Goal: Task Accomplishment & Management: Use online tool/utility

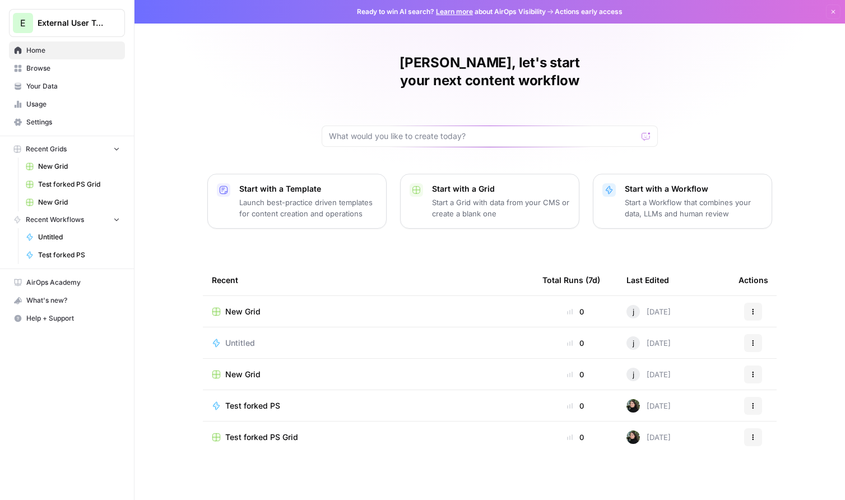
click at [46, 30] on button "E External User Testing" at bounding box center [67, 23] width 116 height 28
click at [222, 49] on div "justina, let's start your next content workflow Start with a Template Launch be…" at bounding box center [489, 250] width 711 height 500
click at [75, 118] on span "Settings" at bounding box center [73, 122] width 94 height 10
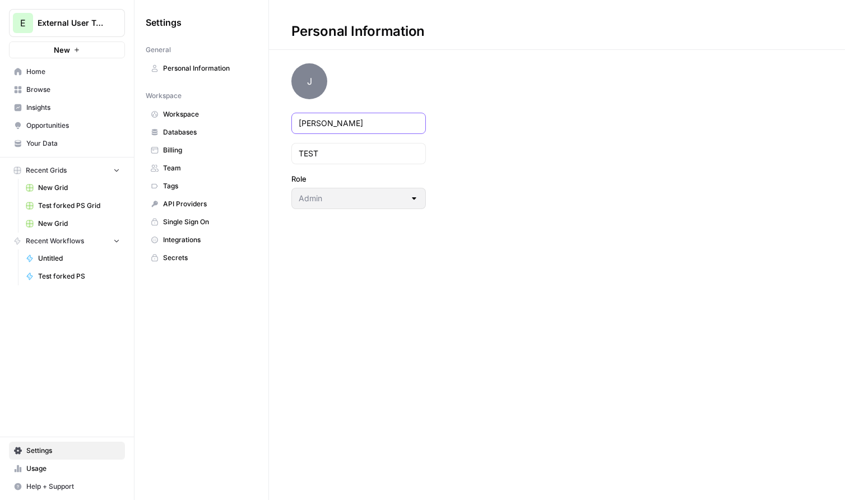
click at [324, 127] on input "justina" at bounding box center [359, 123] width 120 height 11
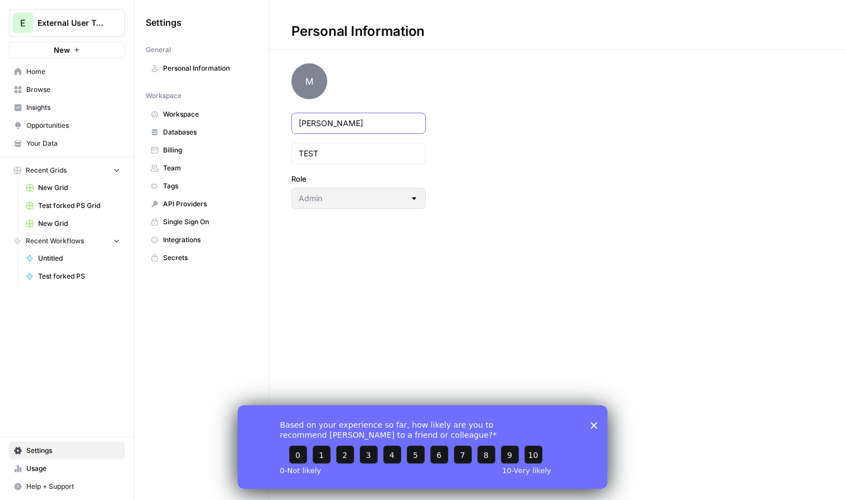
type input "Michael"
click at [308, 152] on input "TEST" at bounding box center [359, 153] width 120 height 11
type input "Scott"
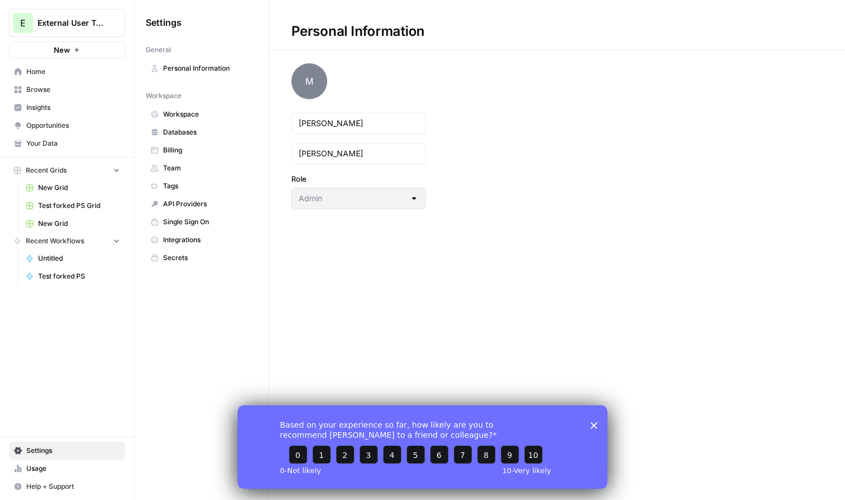
click at [433, 238] on div "Personal Information M Michael Scott Role Admin" at bounding box center [557, 250] width 576 height 500
click at [600, 425] on div "Based on your experience so far, how likely are you to recommend AirOps to a fr…" at bounding box center [423, 446] width 370 height 83
click at [594, 424] on icon "Close survey" at bounding box center [594, 425] width 7 height 7
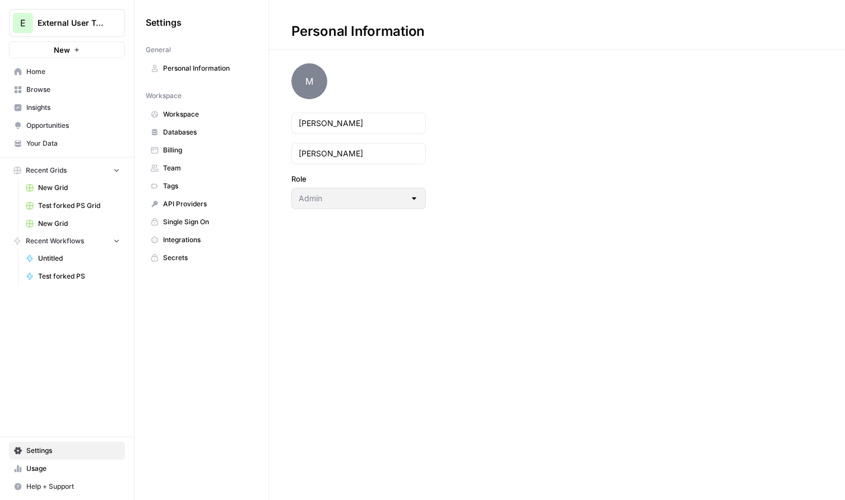
click at [78, 22] on span "External User Testing" at bounding box center [72, 22] width 68 height 11
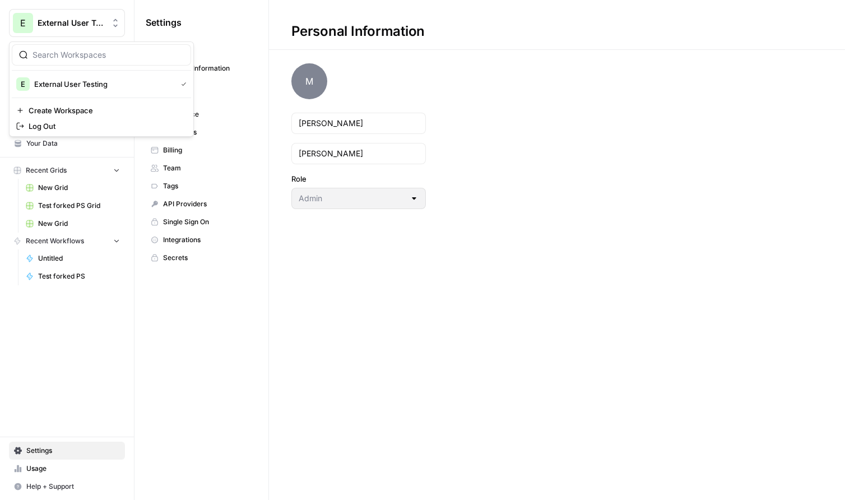
click at [217, 26] on div "Settings" at bounding box center [202, 22] width 112 height 18
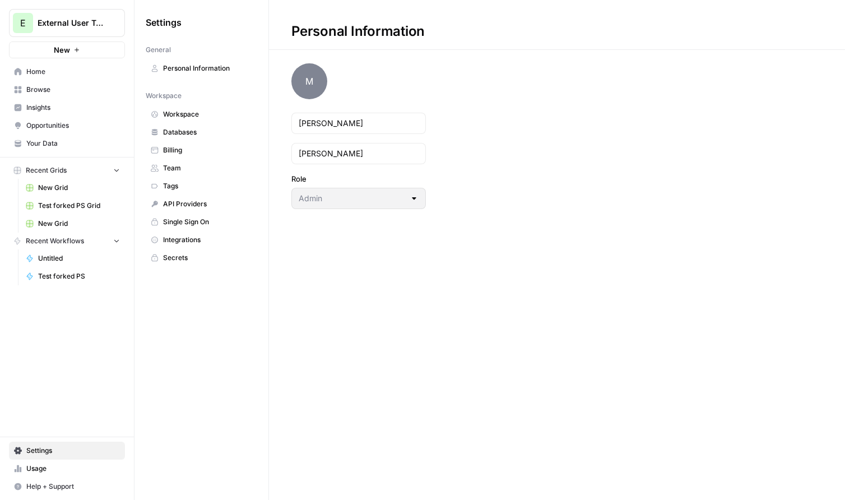
click at [197, 71] on span "Personal Information" at bounding box center [207, 68] width 89 height 10
click at [185, 68] on span "Personal Information" at bounding box center [207, 68] width 89 height 10
click at [177, 316] on div "Settings General Personal Information Workspace Workspace Databases Billing Tea…" at bounding box center [201, 250] width 134 height 500
click at [182, 129] on span "Databases" at bounding box center [207, 132] width 89 height 10
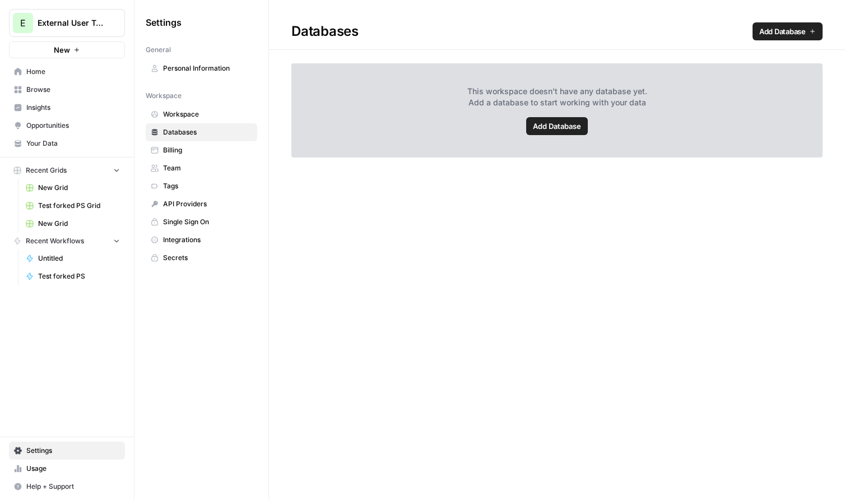
click at [179, 148] on span "Billing" at bounding box center [207, 150] width 89 height 10
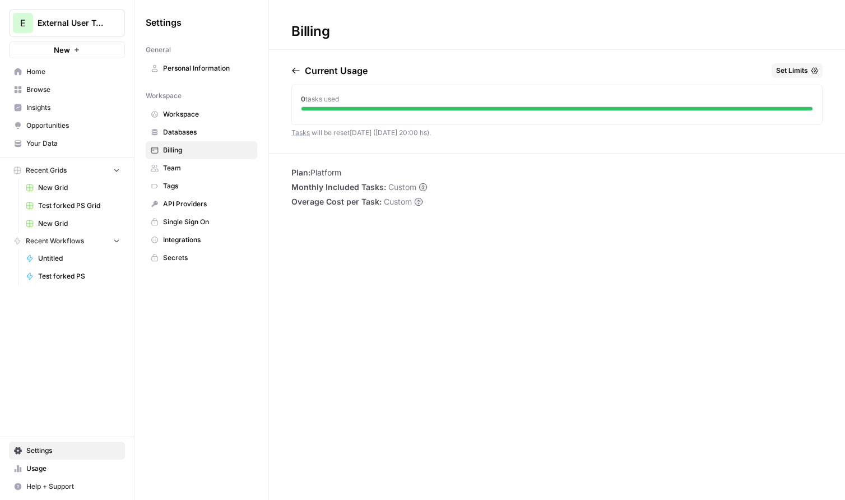
click at [182, 179] on link "Tags" at bounding box center [202, 186] width 112 height 18
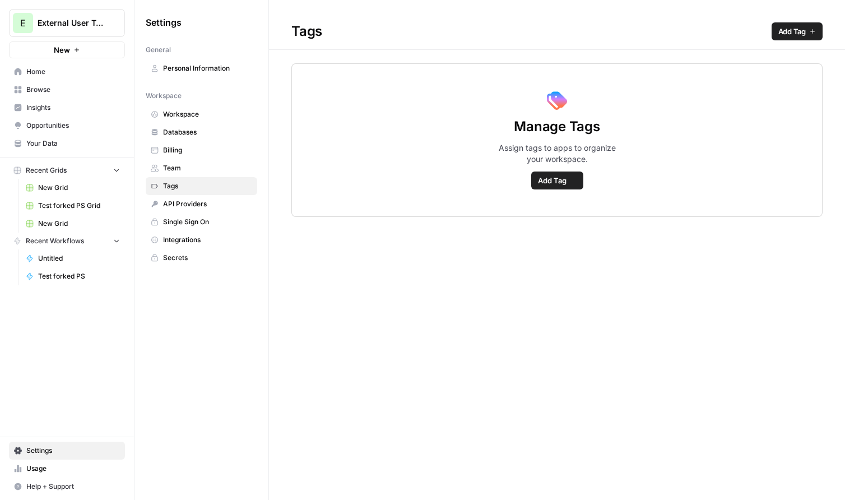
click at [182, 170] on span "Team" at bounding box center [207, 168] width 89 height 10
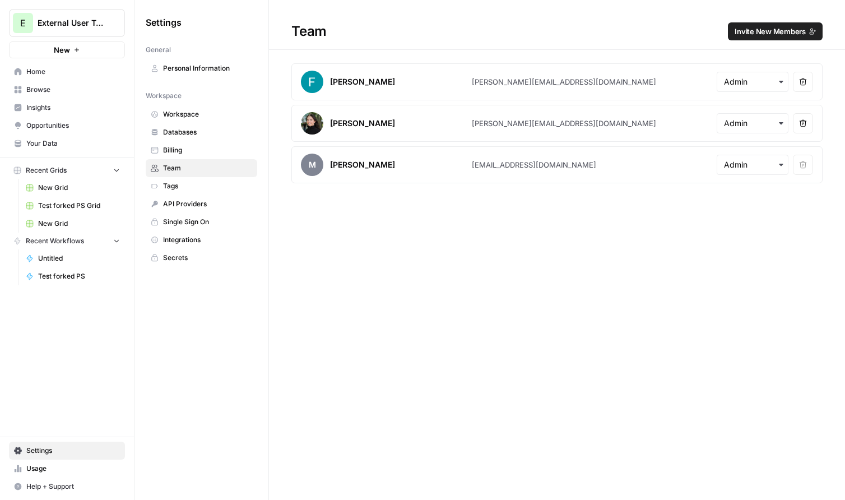
drag, startPoint x: 589, startPoint y: 166, endPoint x: 471, endPoint y: 167, distance: 118.2
click at [471, 167] on article "M Michael Scott justinacbreen+pstest@gmail.com Remove user" at bounding box center [556, 164] width 531 height 37
copy article "justinacbreen+pstest@gmail.com"
drag, startPoint x: 53, startPoint y: 0, endPoint x: 590, endPoint y: 293, distance: 612.1
click at [590, 293] on div "Team Invite New Members Felipe Cabezudo felipe@airops.com Remove user Justina B…" at bounding box center [557, 250] width 576 height 500
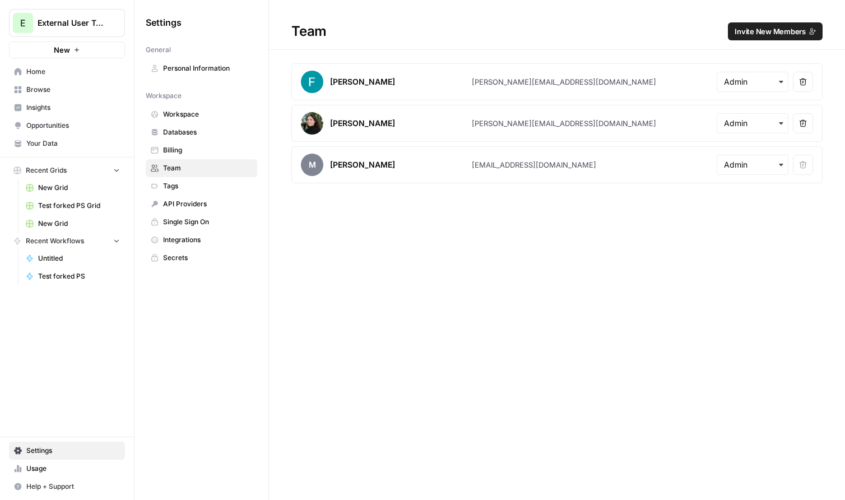
click at [494, 276] on div "Team Invite New Members Felipe Cabezudo felipe@airops.com Remove user Justina B…" at bounding box center [557, 250] width 576 height 500
click at [57, 7] on div "E External User Testing New" at bounding box center [67, 29] width 134 height 58
click at [57, 16] on button "E External User Testing" at bounding box center [67, 23] width 116 height 28
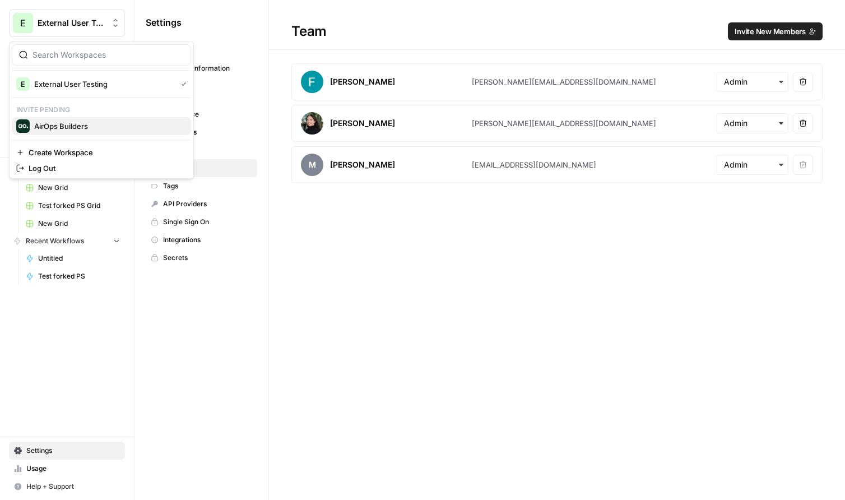
click at [66, 127] on span "AirOps Builders" at bounding box center [108, 125] width 148 height 11
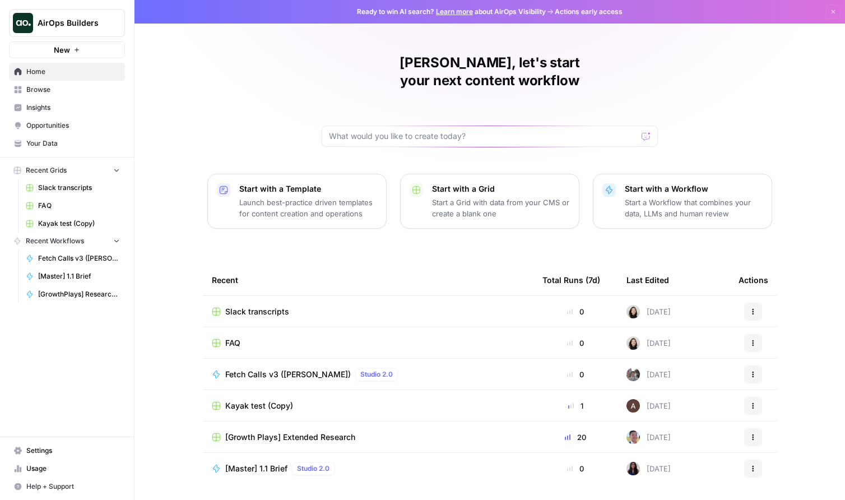
click at [52, 64] on link "Home" at bounding box center [67, 72] width 116 height 18
click at [69, 92] on span "Browse" at bounding box center [73, 90] width 94 height 10
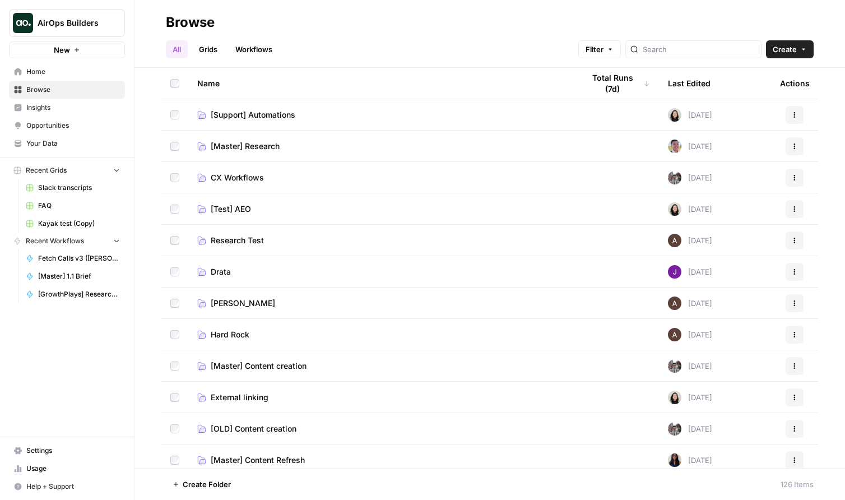
click at [216, 44] on link "Grids" at bounding box center [208, 49] width 32 height 18
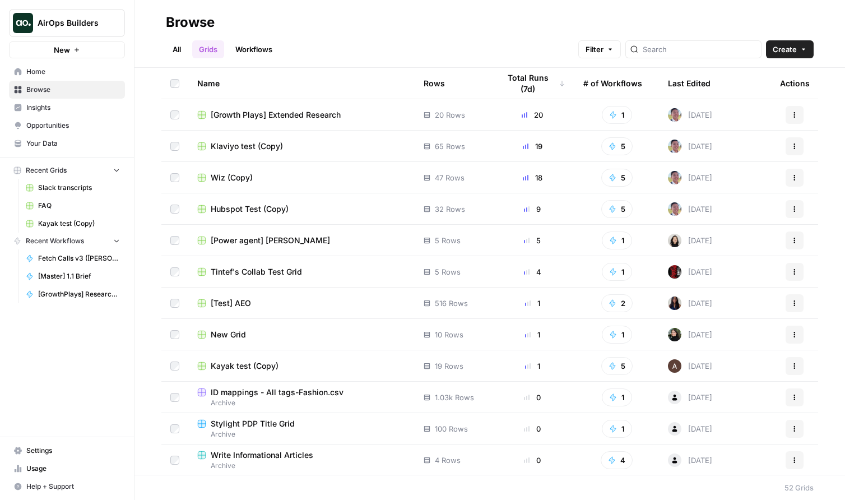
click at [234, 333] on span "New Grid" at bounding box center [228, 334] width 35 height 11
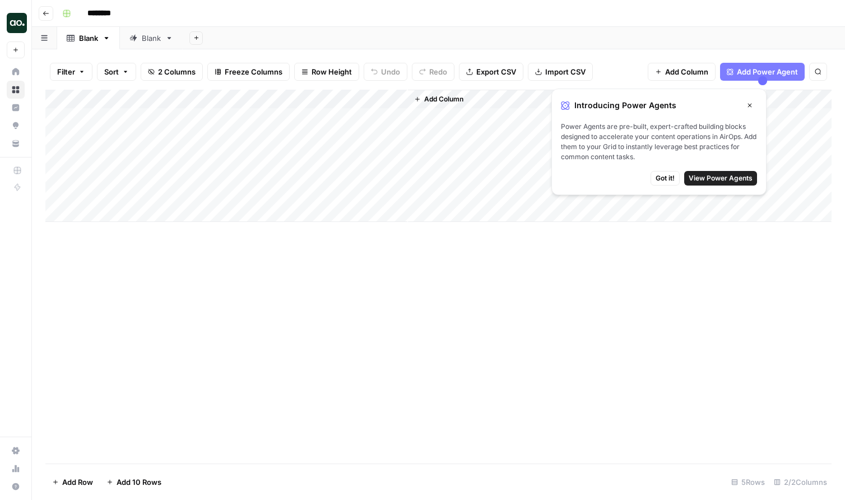
click at [673, 174] on span "Got it!" at bounding box center [665, 178] width 19 height 10
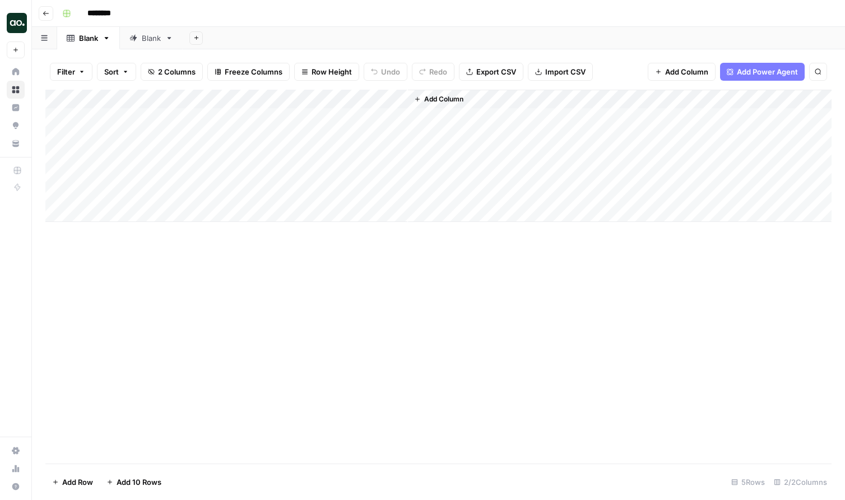
click at [160, 38] on div "Blank" at bounding box center [151, 38] width 19 height 11
click at [358, 364] on div "Add Column" at bounding box center [438, 277] width 786 height 374
click at [672, 98] on div "Add Column" at bounding box center [438, 156] width 786 height 132
drag, startPoint x: 648, startPoint y: 123, endPoint x: 679, endPoint y: 123, distance: 31.4
click at [679, 123] on input "Title (1)" at bounding box center [690, 123] width 114 height 11
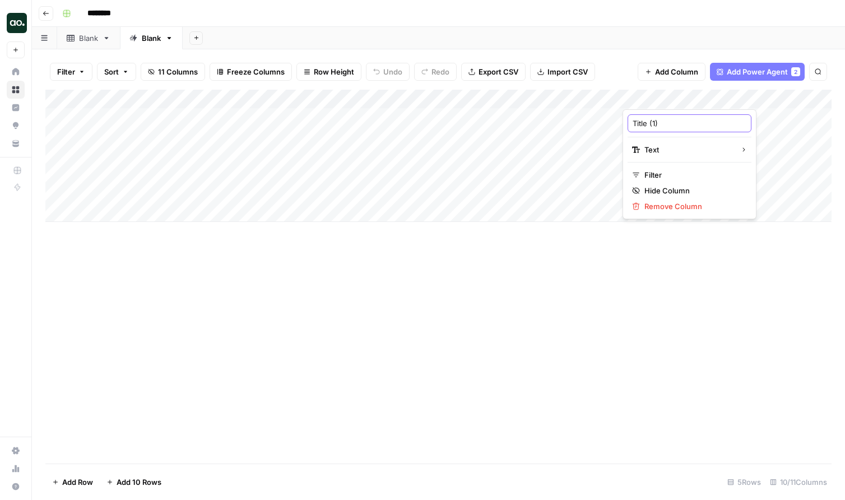
type input "Title"
click at [676, 347] on div "Add Column" at bounding box center [438, 277] width 786 height 374
click at [793, 68] on div "2" at bounding box center [795, 71] width 7 height 9
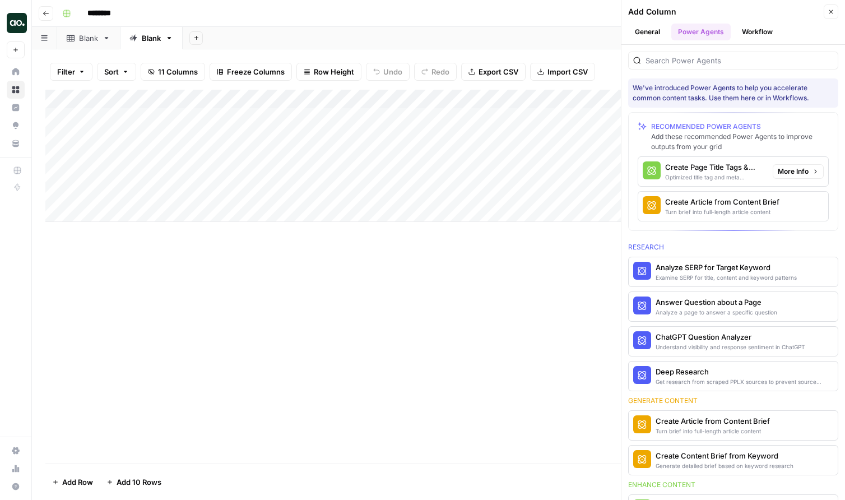
click at [781, 169] on span "More Info" at bounding box center [793, 171] width 31 height 10
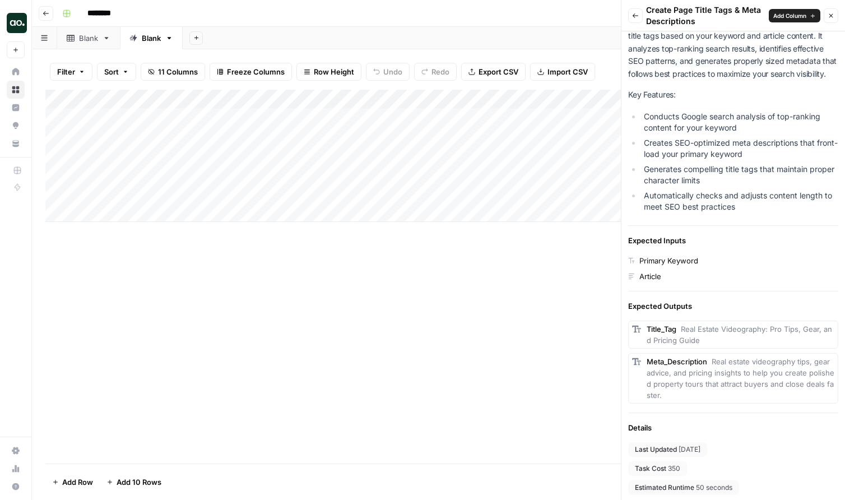
scroll to position [77, 0]
click at [791, 15] on span "Add Column" at bounding box center [789, 15] width 33 height 9
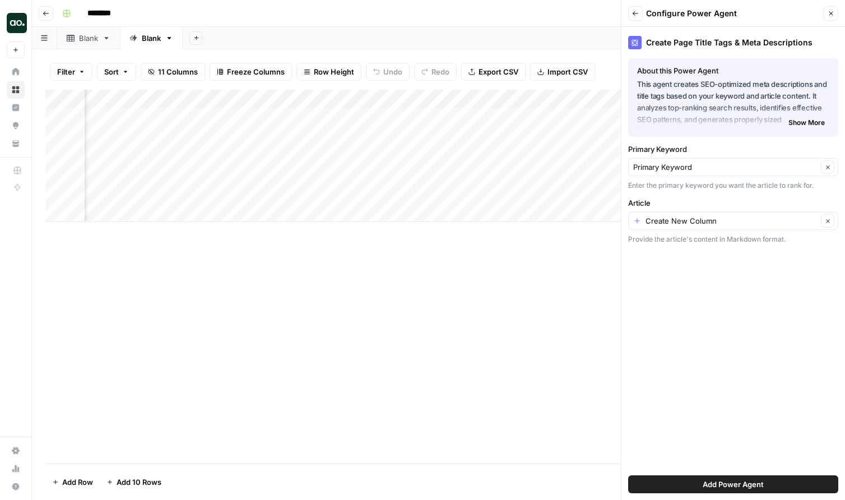
scroll to position [0, 121]
click at [675, 217] on input "Article" at bounding box center [732, 220] width 172 height 11
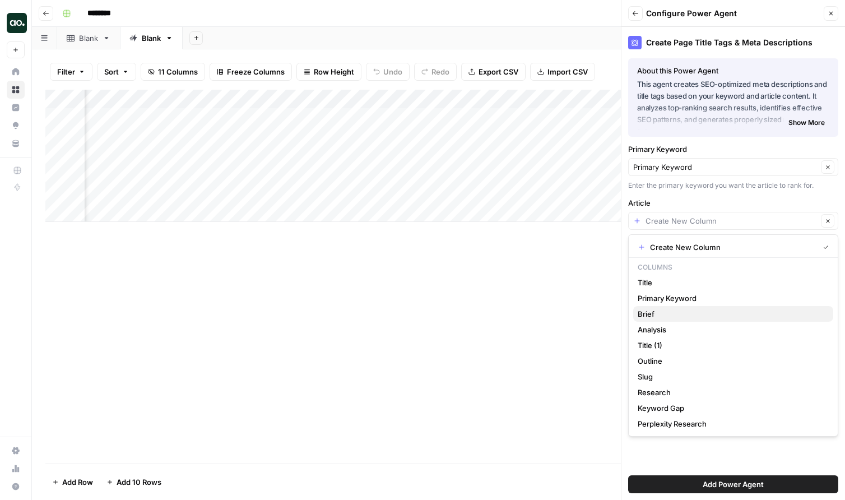
click at [661, 315] on span "Brief" at bounding box center [731, 313] width 187 height 11
type input "Brief"
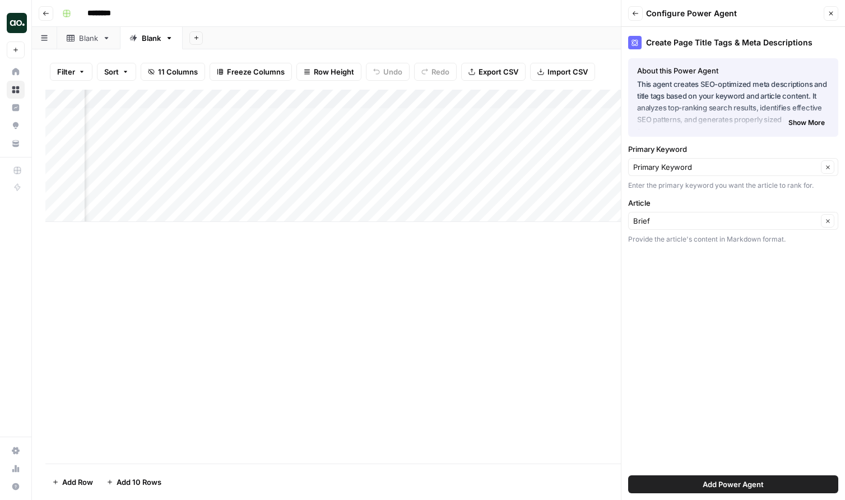
click at [715, 482] on span "Add Power Agent" at bounding box center [733, 484] width 61 height 11
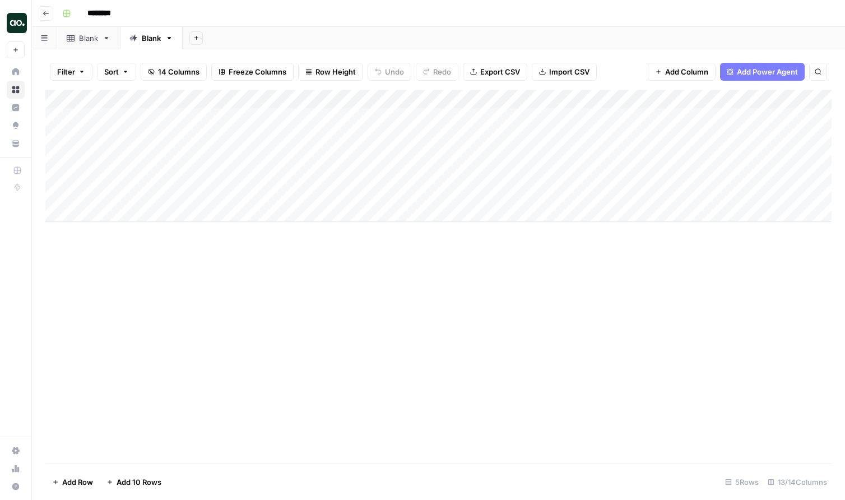
scroll to position [0, 0]
click at [395, 115] on div "Add Column" at bounding box center [438, 156] width 786 height 132
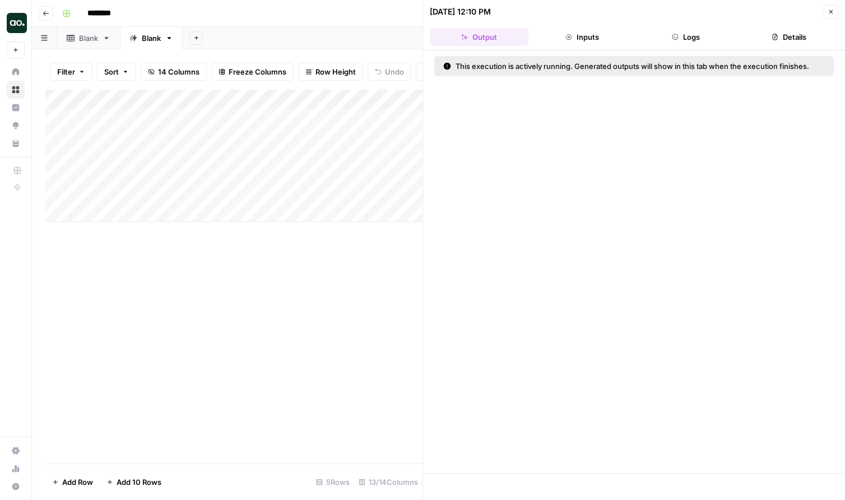
click at [830, 19] on header "09/17/25 at 12:10 PM Close Output Inputs Logs Details" at bounding box center [634, 25] width 422 height 50
click at [830, 11] on icon "button" at bounding box center [831, 11] width 7 height 7
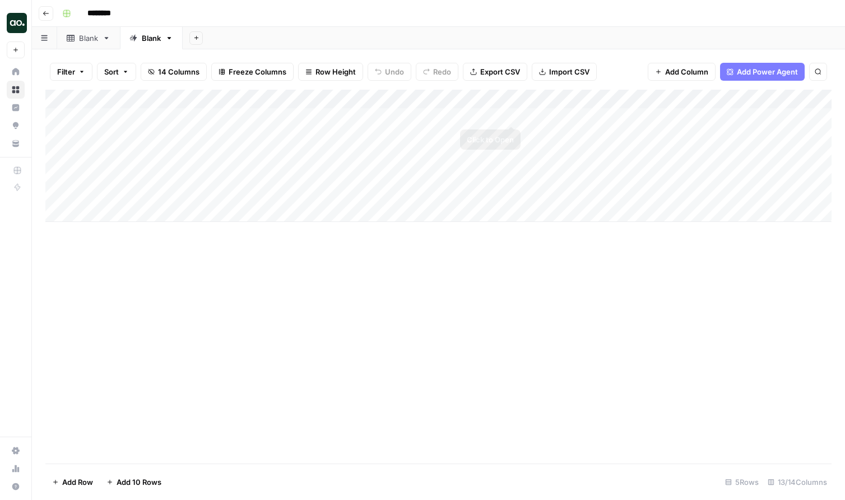
click at [509, 114] on div "Add Column" at bounding box center [438, 156] width 786 height 132
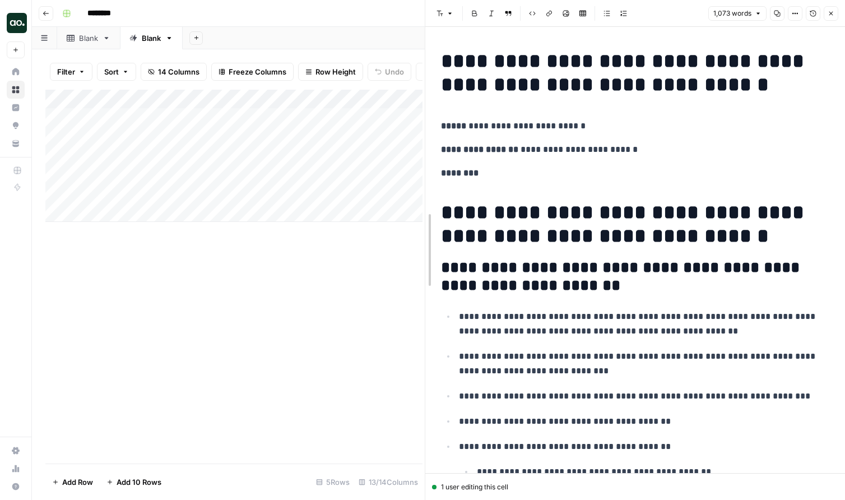
drag, startPoint x: 421, startPoint y: 251, endPoint x: 675, endPoint y: 225, distance: 255.2
drag, startPoint x: 244, startPoint y: 97, endPoint x: 199, endPoint y: 96, distance: 45.4
click at [199, 96] on div "Add Column" at bounding box center [234, 156] width 379 height 132
click at [815, 13] on icon "button" at bounding box center [813, 13] width 7 height 7
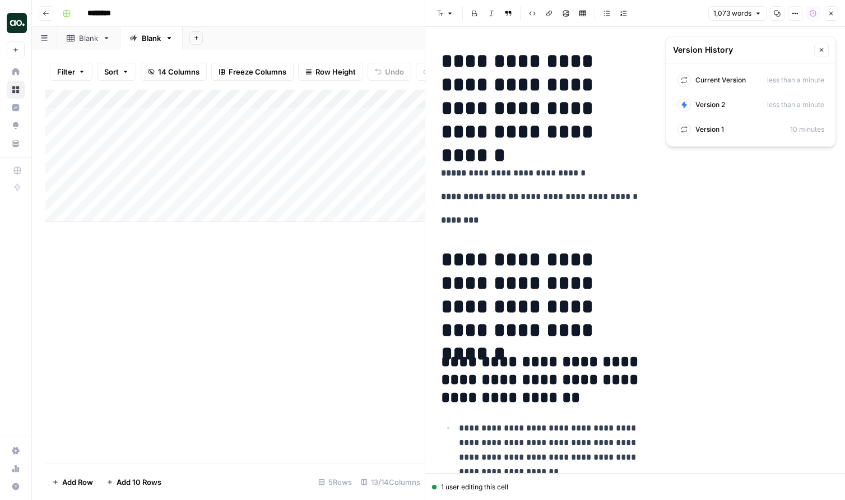
click at [821, 49] on icon "button" at bounding box center [821, 50] width 7 height 7
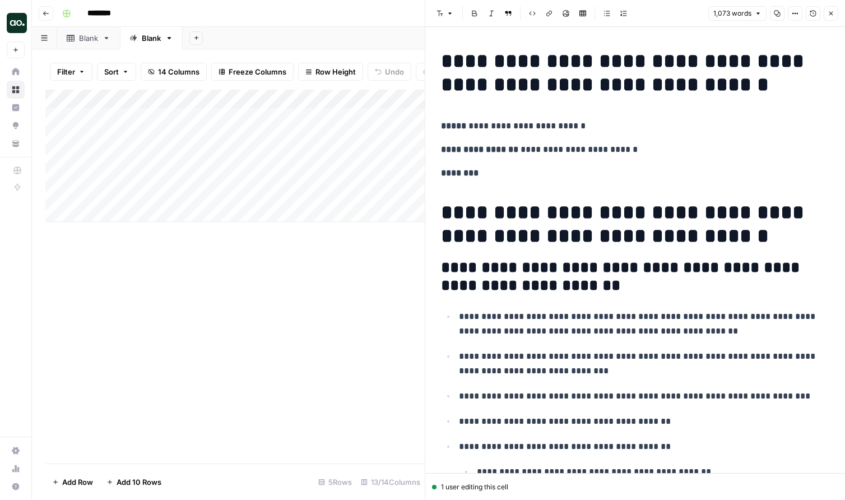
click at [814, 11] on icon "button" at bounding box center [813, 13] width 7 height 7
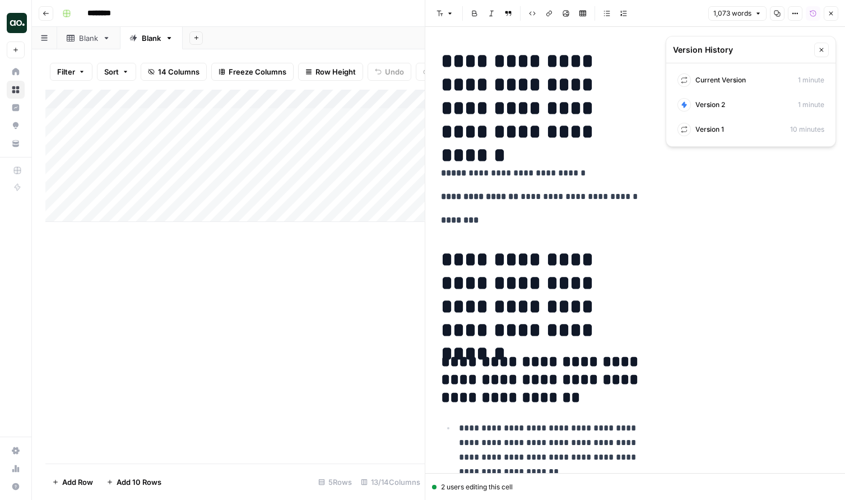
click at [812, 12] on icon "button" at bounding box center [813, 13] width 7 height 7
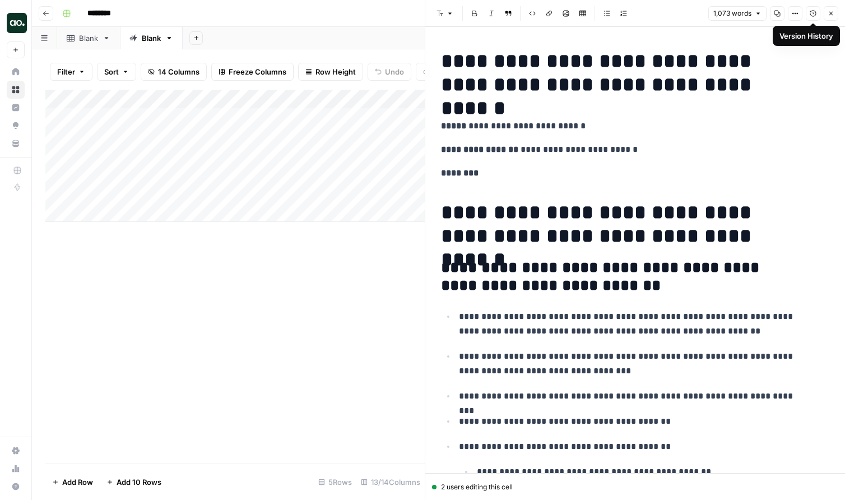
click at [812, 13] on icon "button" at bounding box center [813, 13] width 7 height 7
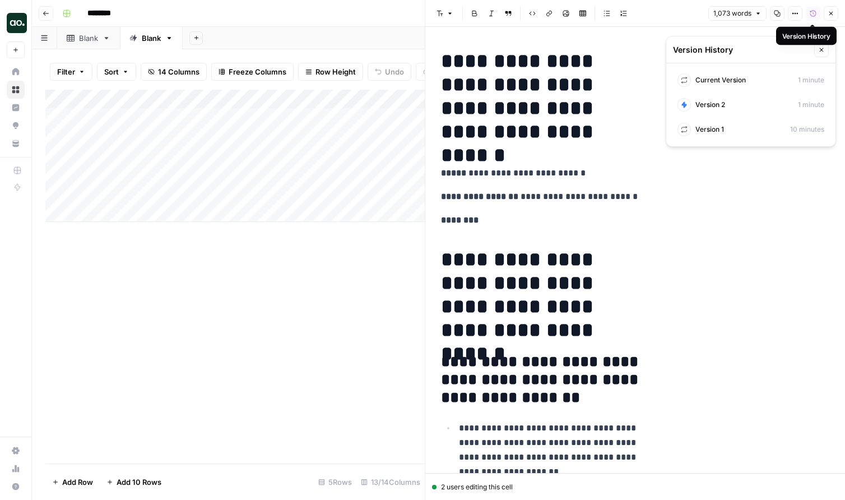
click at [811, 11] on icon "button" at bounding box center [813, 14] width 6 height 6
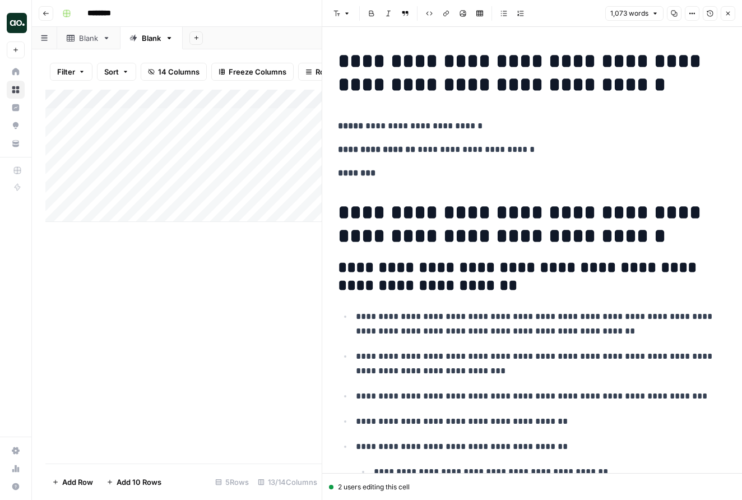
click at [448, 58] on h1 "**********" at bounding box center [532, 72] width 388 height 47
click at [623, 59] on h1 "**********" at bounding box center [532, 72] width 388 height 47
click at [690, 59] on h1 "**********" at bounding box center [532, 72] width 388 height 47
click at [705, 13] on button "Version History" at bounding box center [710, 13] width 15 height 15
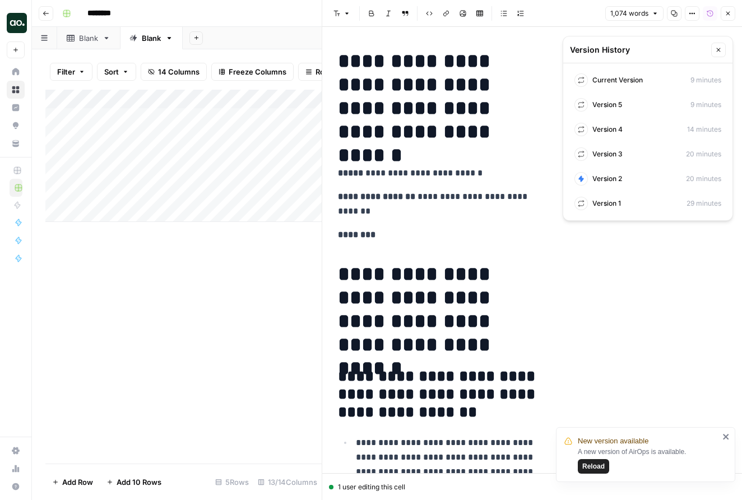
click at [598, 468] on span "Reload" at bounding box center [593, 466] width 22 height 10
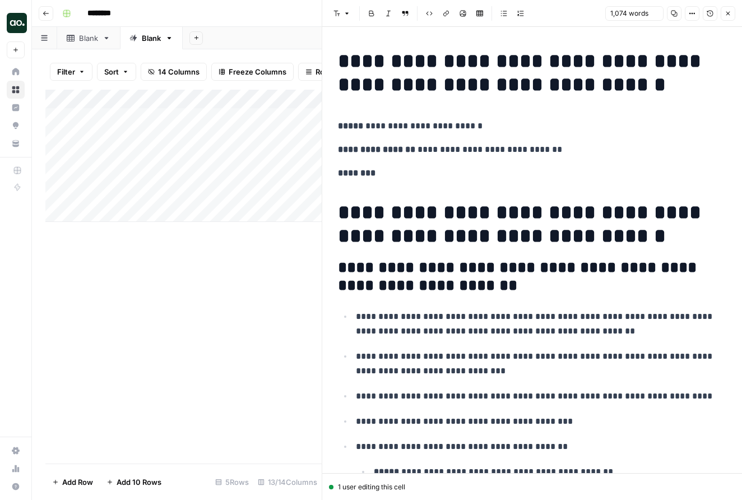
scroll to position [69, 0]
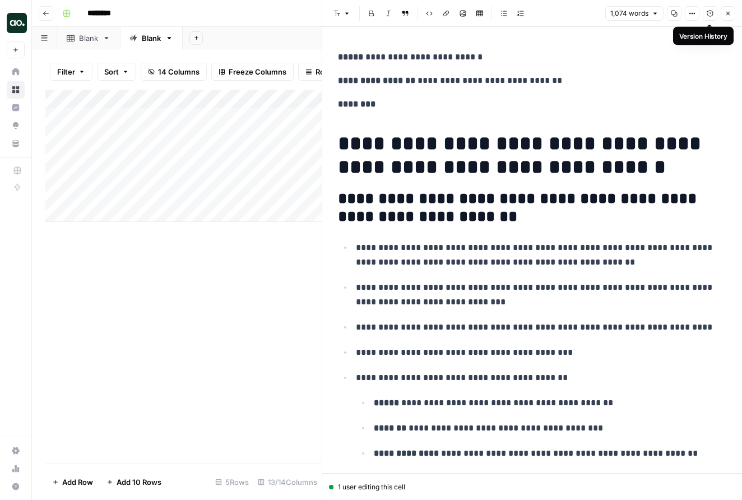
click at [711, 16] on icon "button" at bounding box center [710, 14] width 6 height 6
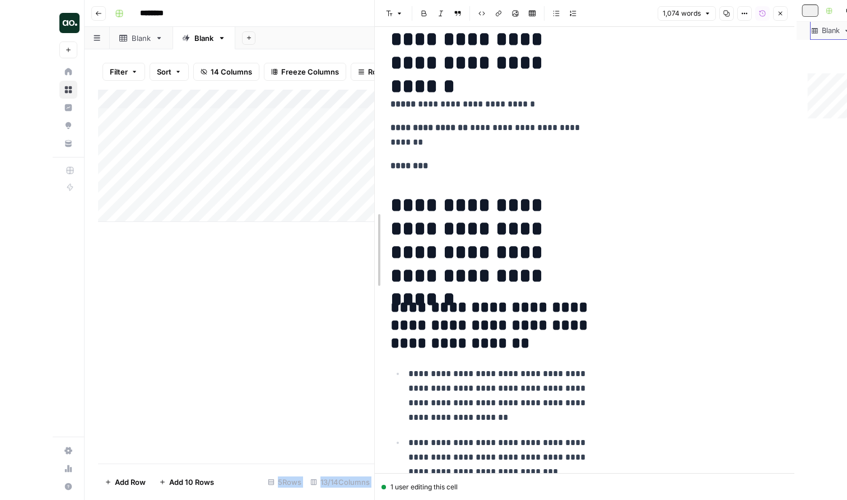
scroll to position [0, 0]
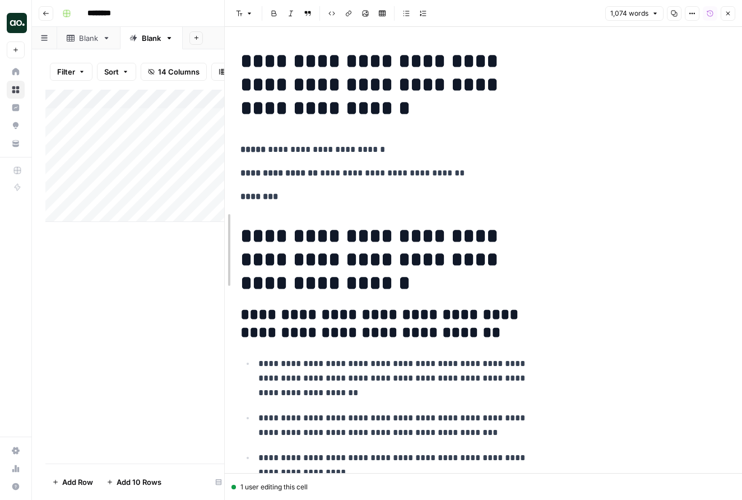
drag, startPoint x: 321, startPoint y: 236, endPoint x: 153, endPoint y: 236, distance: 167.6
click at [153, 236] on body "AirOps Builders New Home Browse Insights Opportunities Your Data Recent Grids N…" at bounding box center [371, 250] width 742 height 500
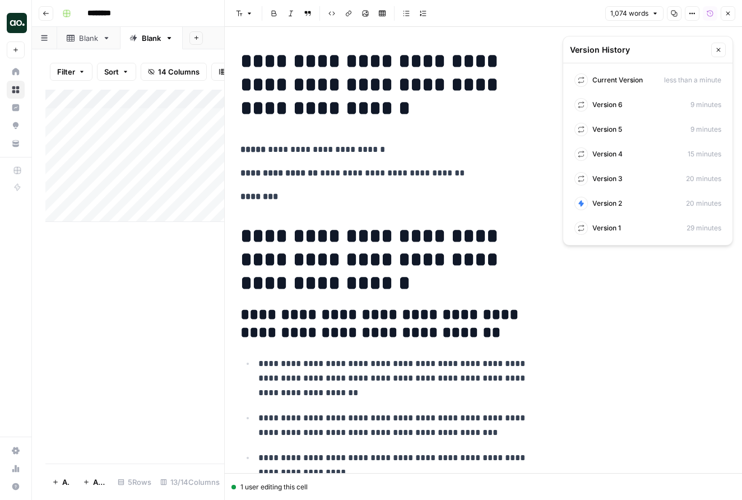
click at [272, 92] on h1 "**********" at bounding box center [391, 84] width 302 height 71
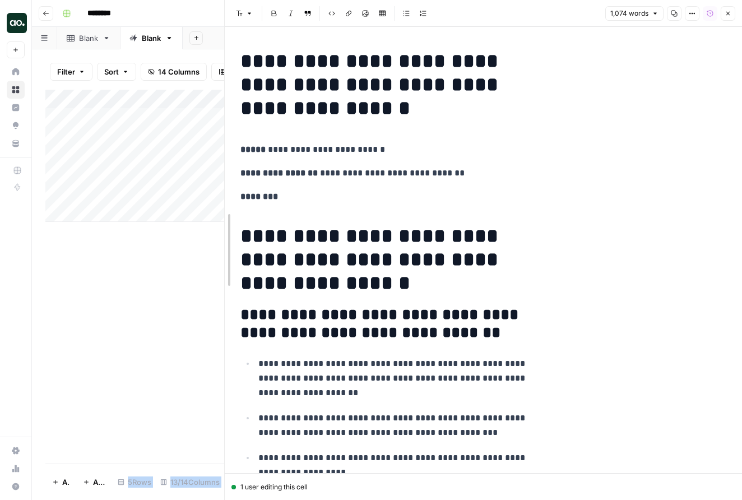
drag, startPoint x: 226, startPoint y: 260, endPoint x: 106, endPoint y: 258, distance: 119.4
click at [106, 258] on body "AirOps Builders New Home Browse Insights Opportunities Your Data Recent Grids N…" at bounding box center [371, 250] width 742 height 500
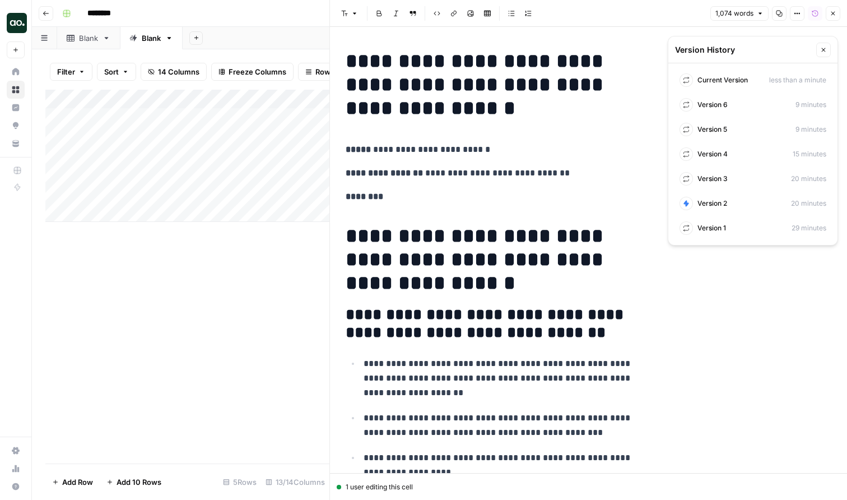
click at [401, 170] on strong "**********" at bounding box center [384, 173] width 77 height 8
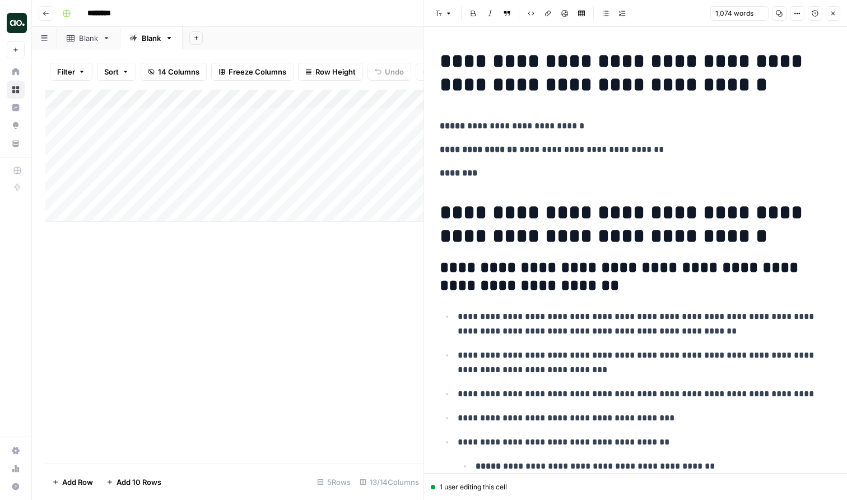
scroll to position [69, 0]
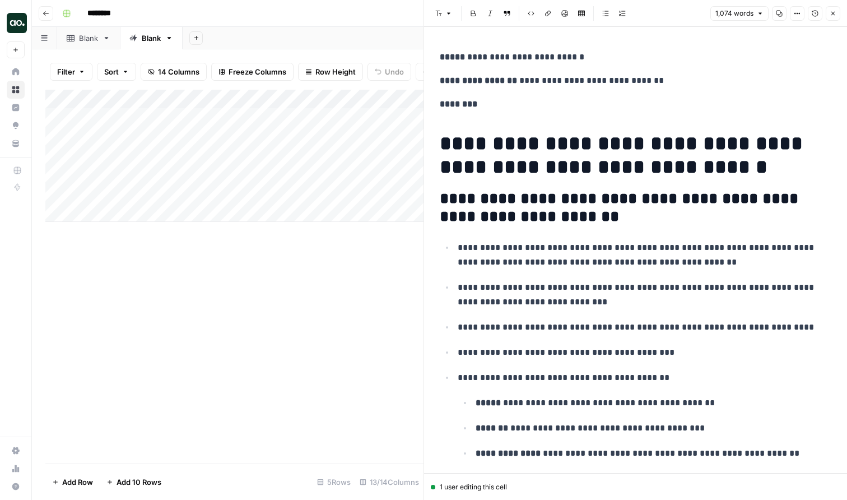
click at [818, 11] on icon "button" at bounding box center [815, 13] width 7 height 7
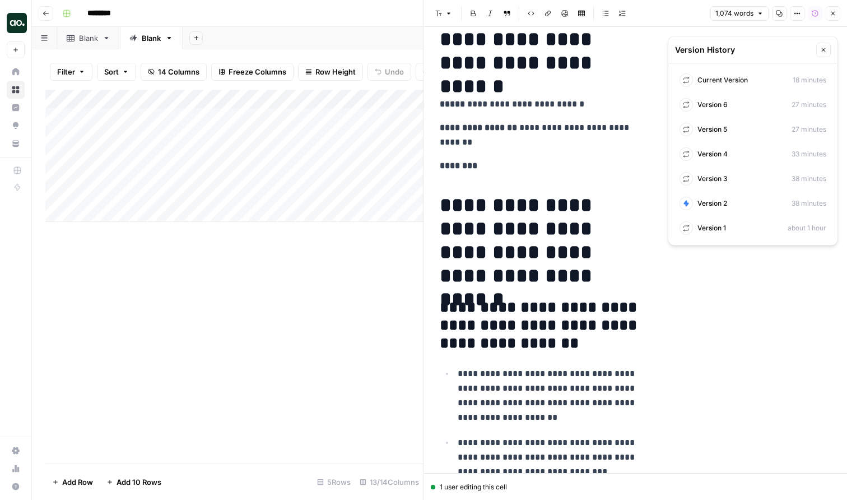
scroll to position [0, 0]
